Goal: Information Seeking & Learning: Learn about a topic

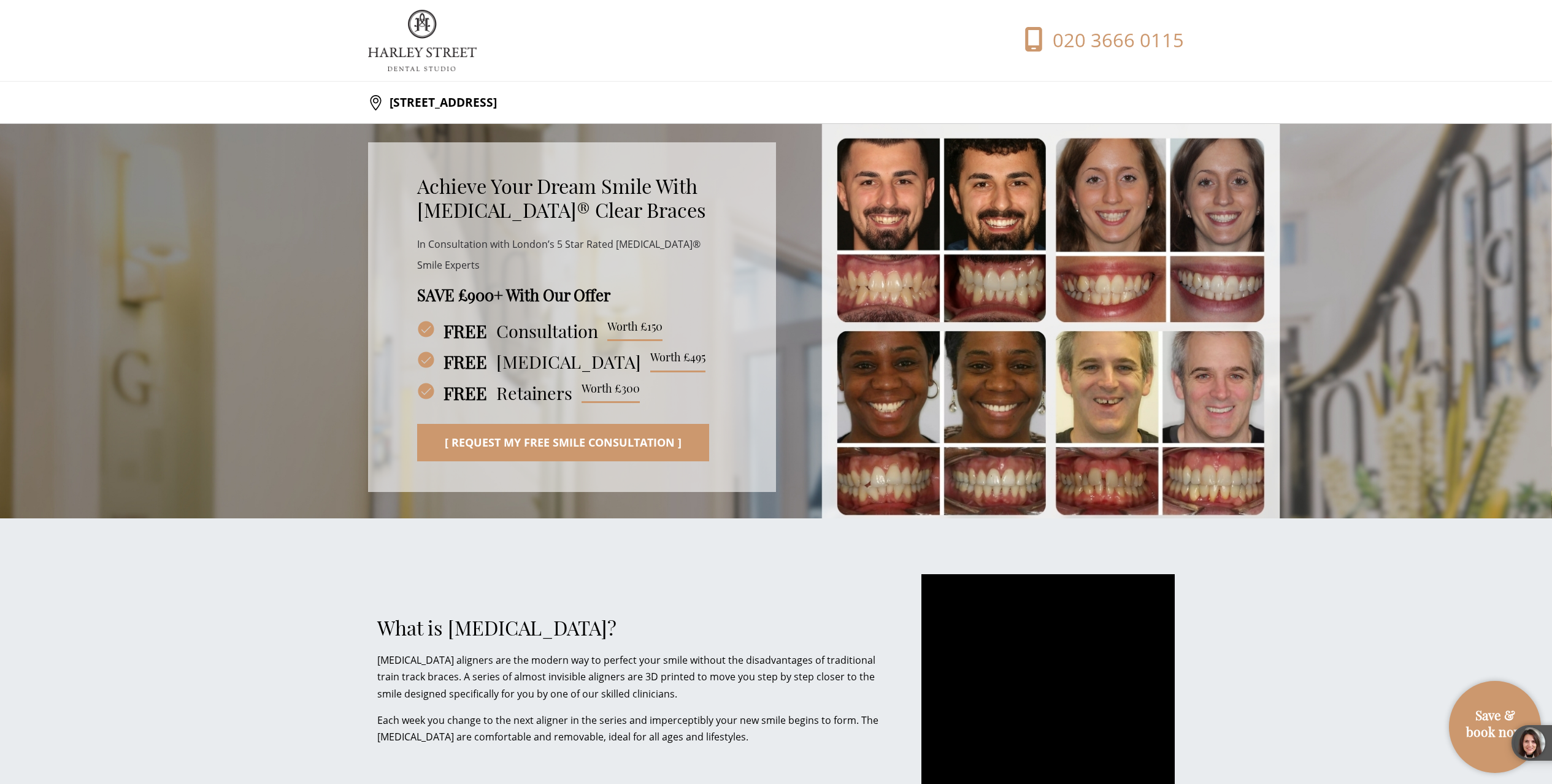
click at [799, 213] on div "Achieve Your Dream Smile With [MEDICAL_DATA]® Clear Braces In Consultation with…" at bounding box center [776, 308] width 816 height 368
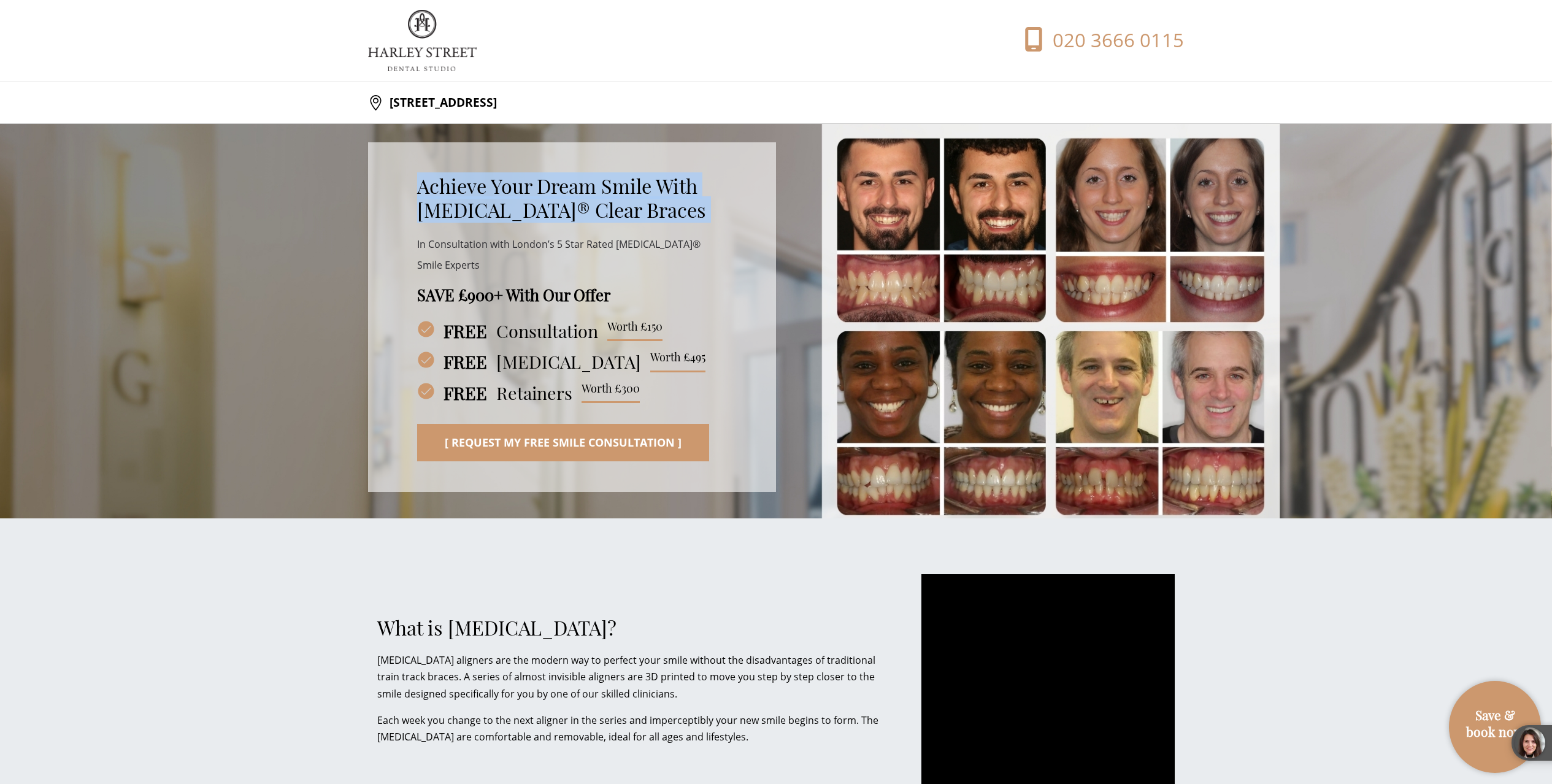
click at [799, 213] on div "Achieve Your Dream Smile With [MEDICAL_DATA]® Clear Braces In Consultation with…" at bounding box center [776, 308] width 816 height 368
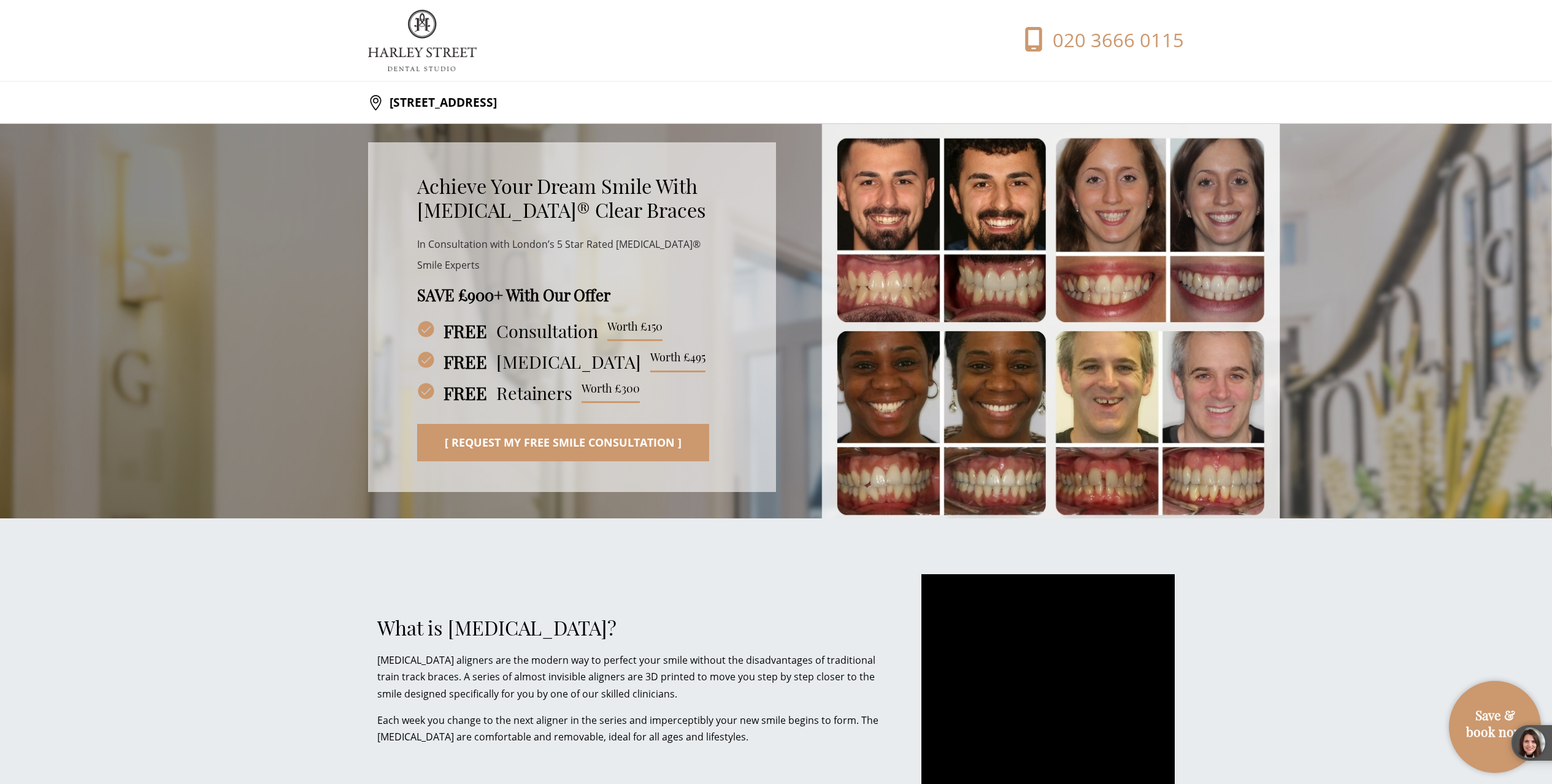
click at [786, 641] on div "What is [MEDICAL_DATA]? [MEDICAL_DATA] aligners are the modern way to perfect y…" at bounding box center [640, 680] width 526 height 129
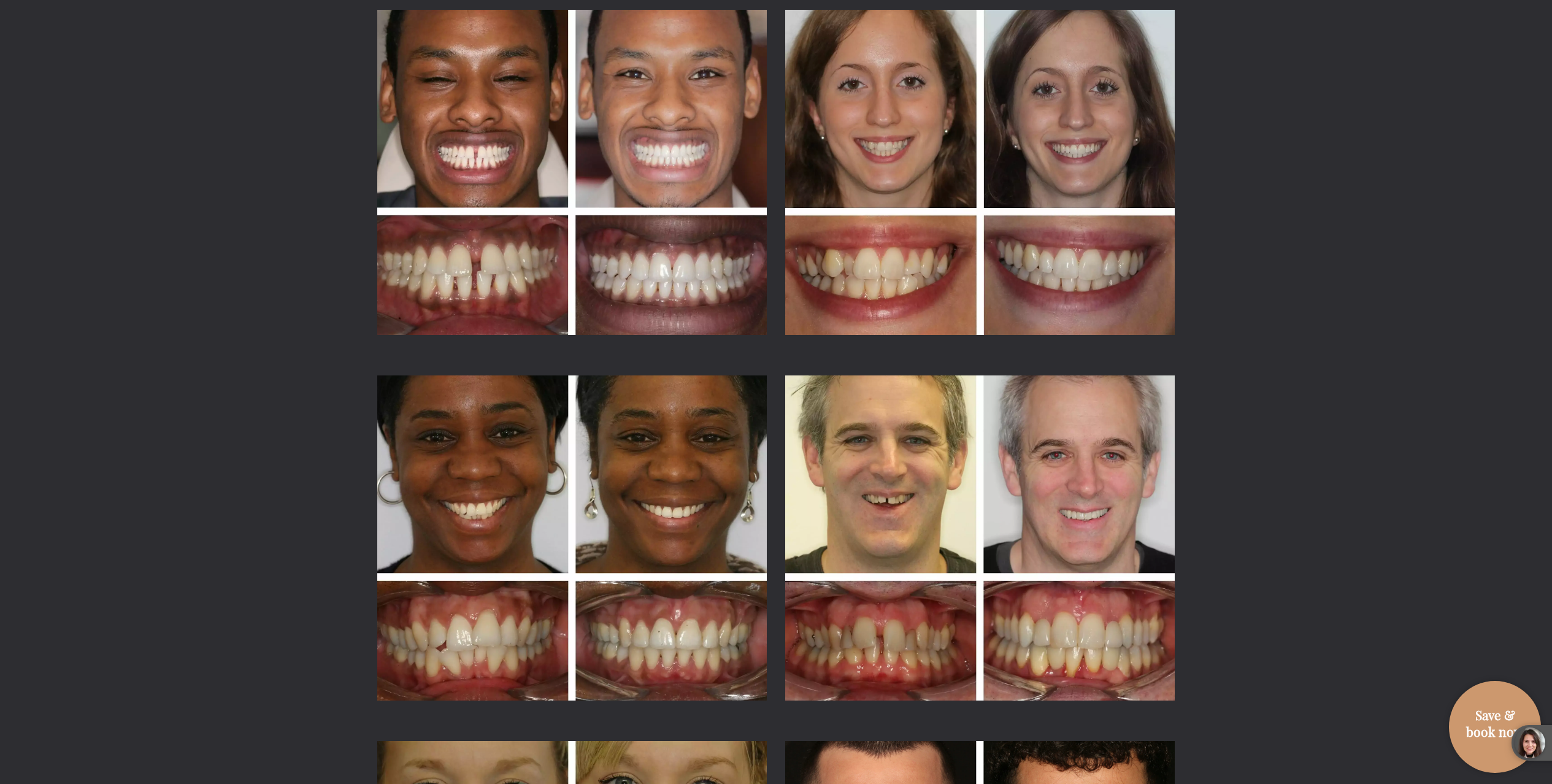
scroll to position [2127, 0]
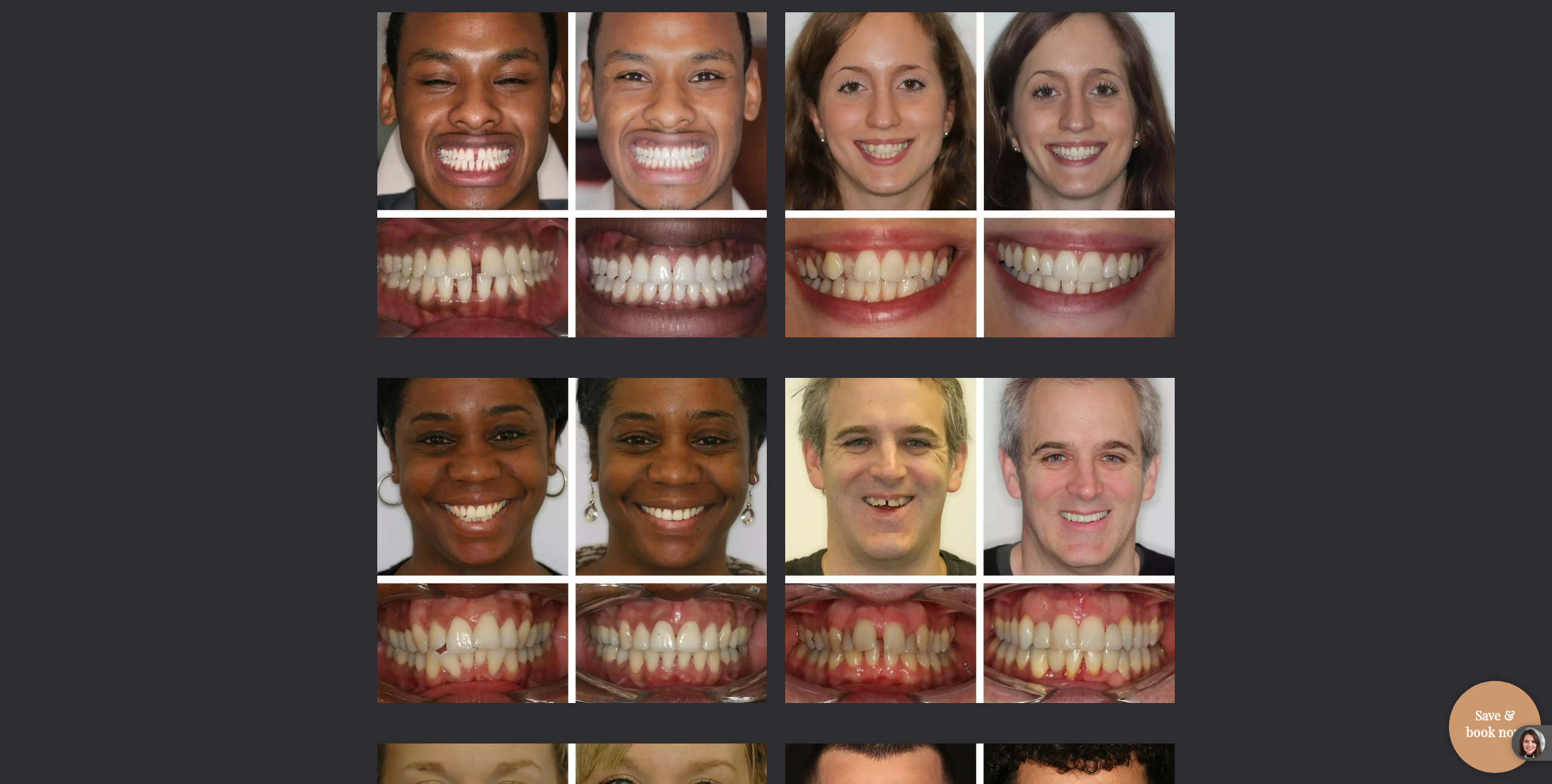
click at [1233, 426] on div "Smile Transformations - Before & After Results" at bounding box center [776, 530] width 1552 height 1243
click at [1229, 488] on div "Smile Transformations - Before & After Results" at bounding box center [776, 530] width 1552 height 1243
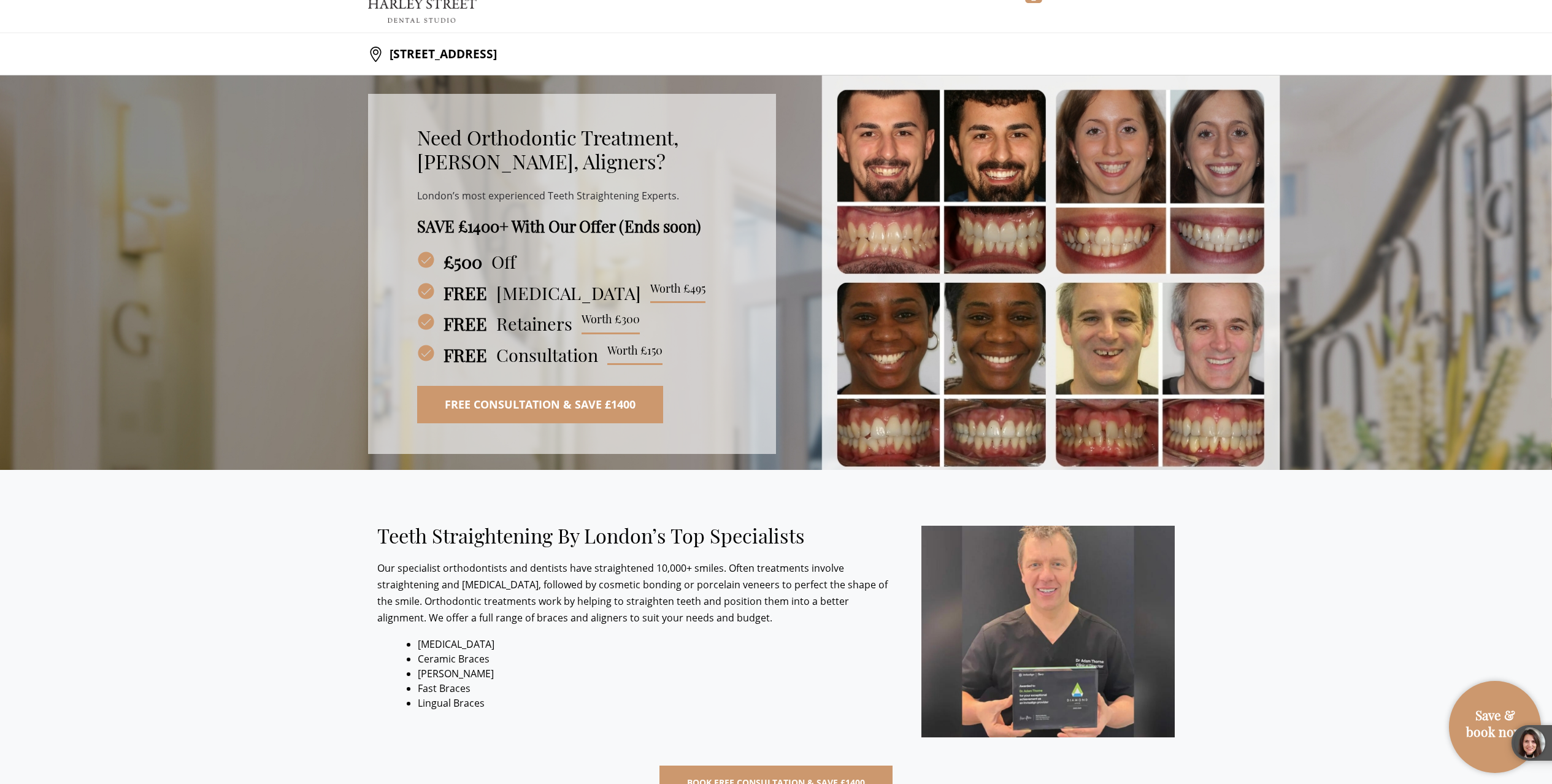
scroll to position [0, 0]
